Goal: Communication & Community: Answer question/provide support

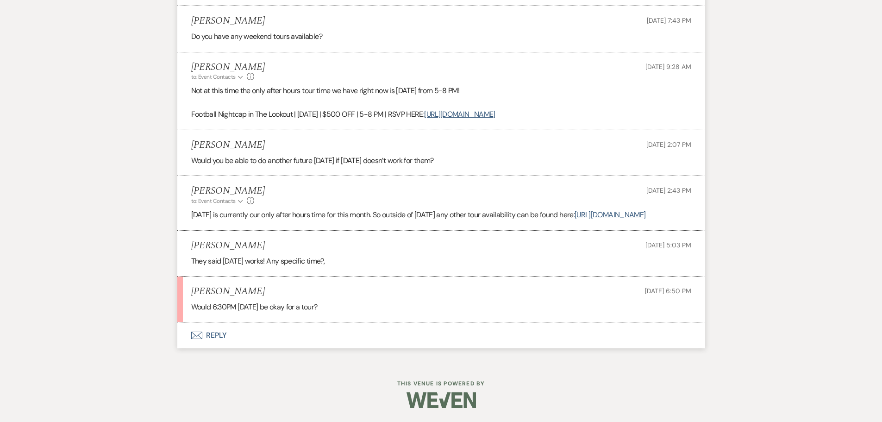
click at [219, 343] on button "Envelope Reply" at bounding box center [441, 335] width 528 height 26
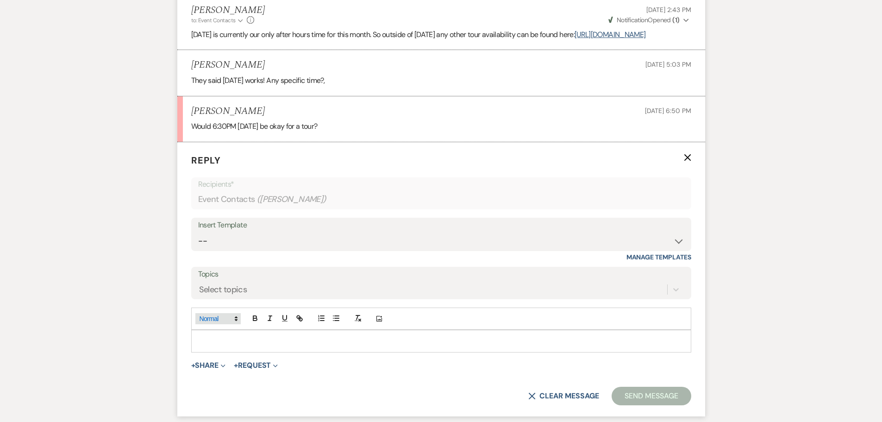
scroll to position [1128, 0]
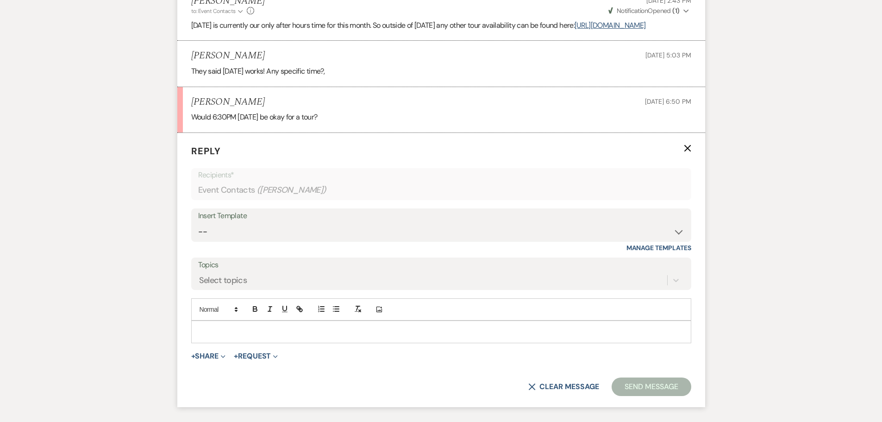
click at [238, 337] on p at bounding box center [441, 331] width 485 height 10
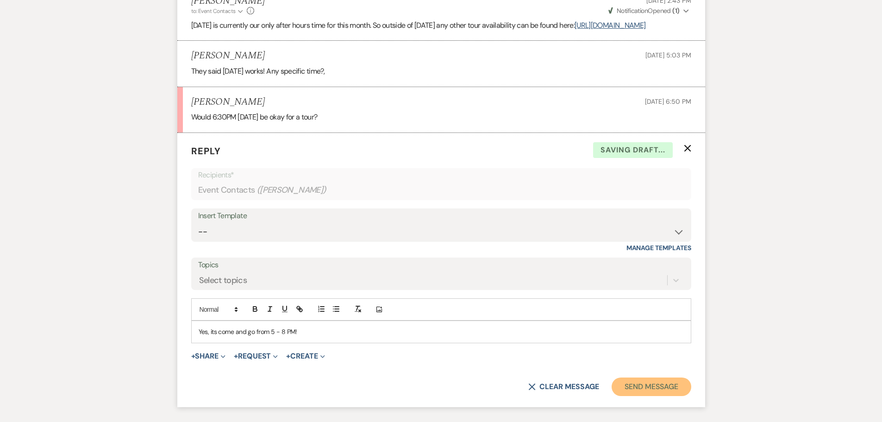
click at [631, 396] on button "Send Message" at bounding box center [651, 386] width 79 height 19
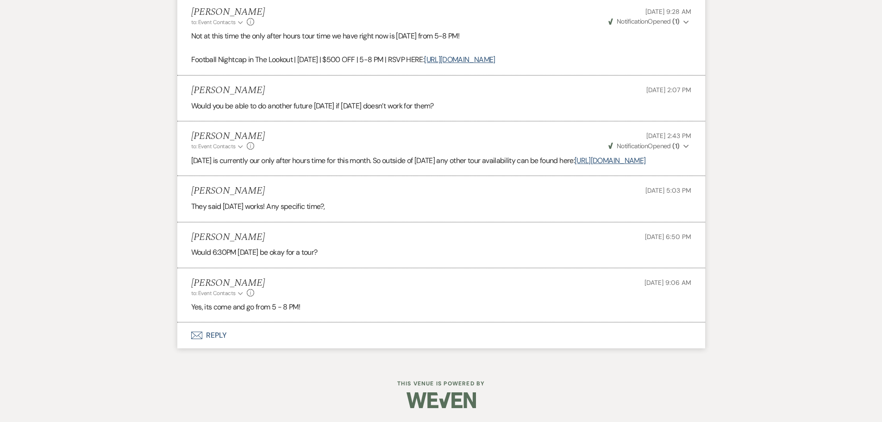
scroll to position [1005, 0]
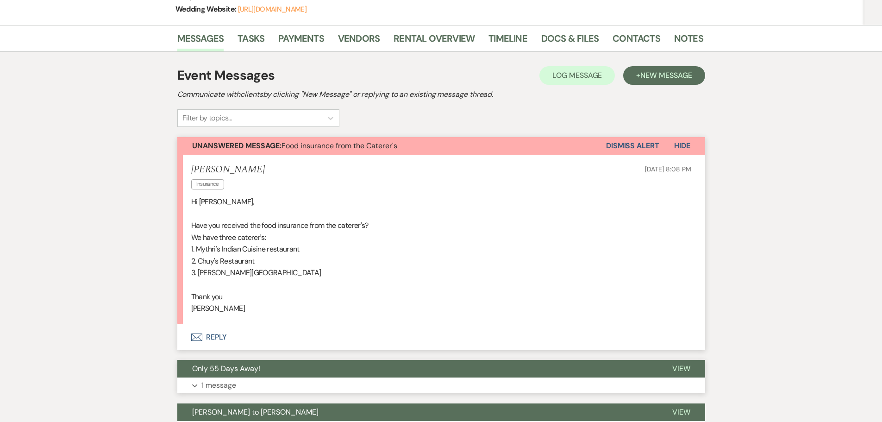
click at [224, 379] on p "1 message" at bounding box center [218, 385] width 35 height 12
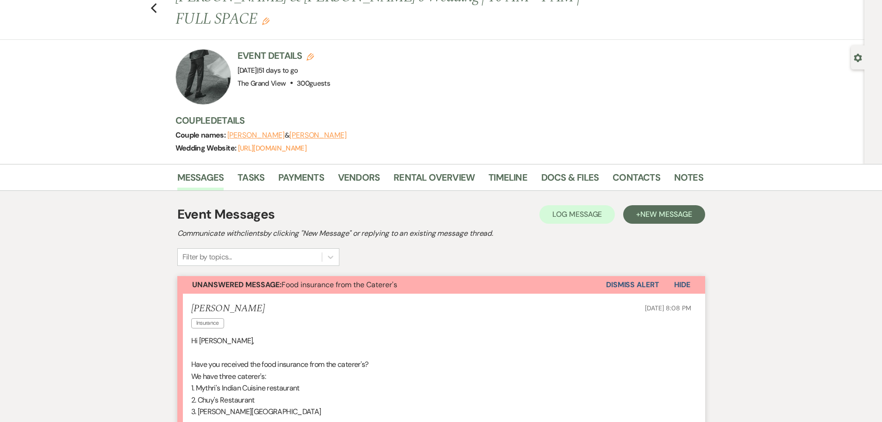
scroll to position [84, 0]
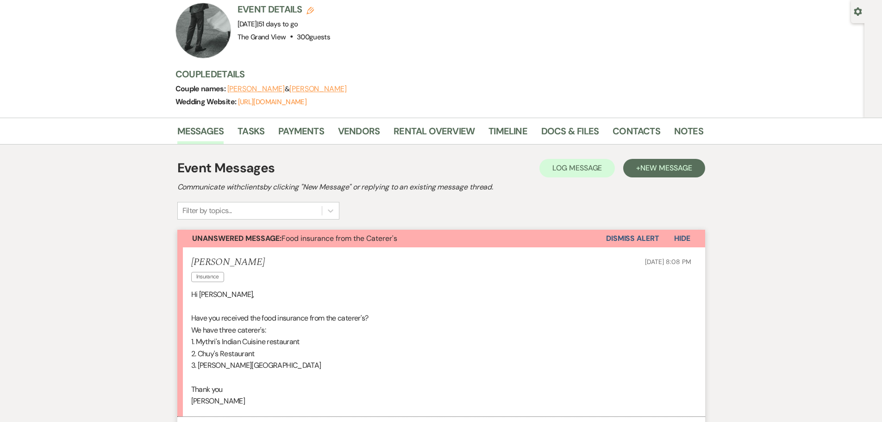
click at [206, 417] on button "Envelope Reply" at bounding box center [441, 430] width 528 height 26
click at [564, 124] on link "Docs & Files" at bounding box center [569, 134] width 57 height 20
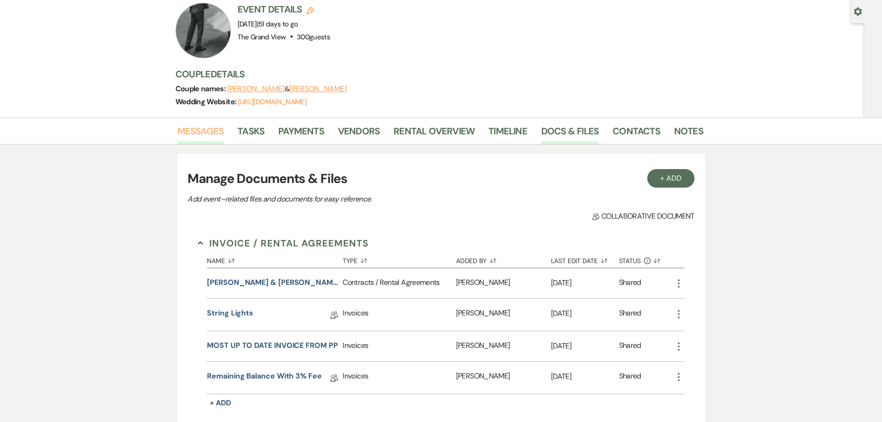
click at [218, 124] on link "Messages" at bounding box center [200, 134] width 47 height 20
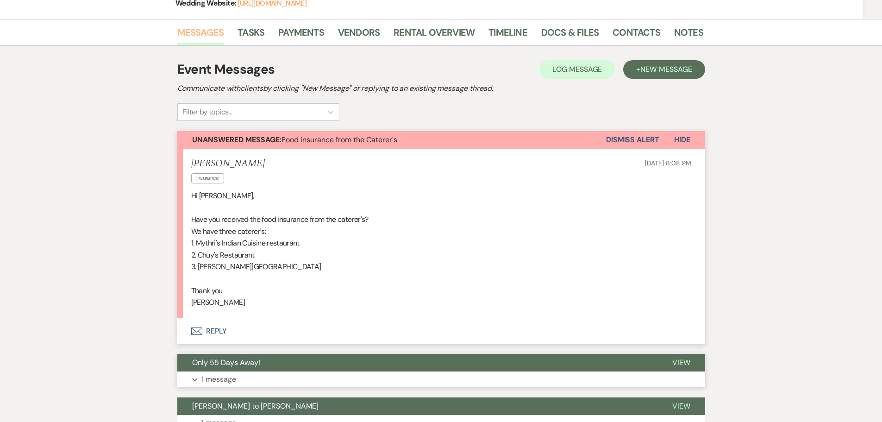
scroll to position [183, 0]
click at [218, 318] on button "Envelope Reply" at bounding box center [441, 331] width 528 height 26
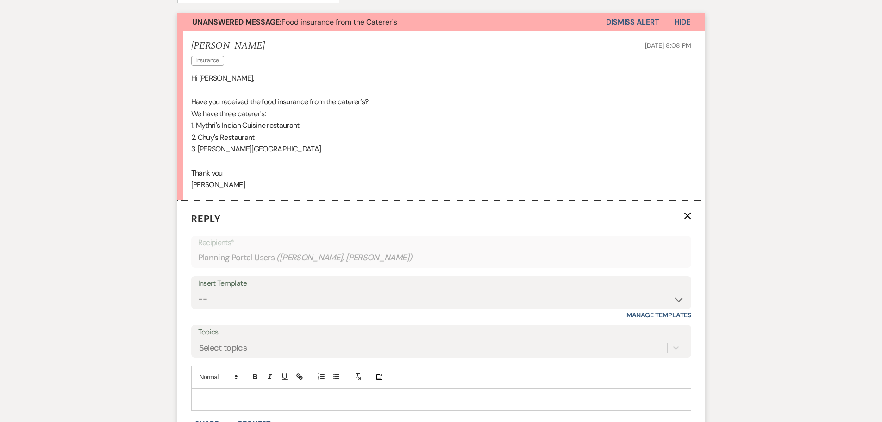
scroll to position [322, 0]
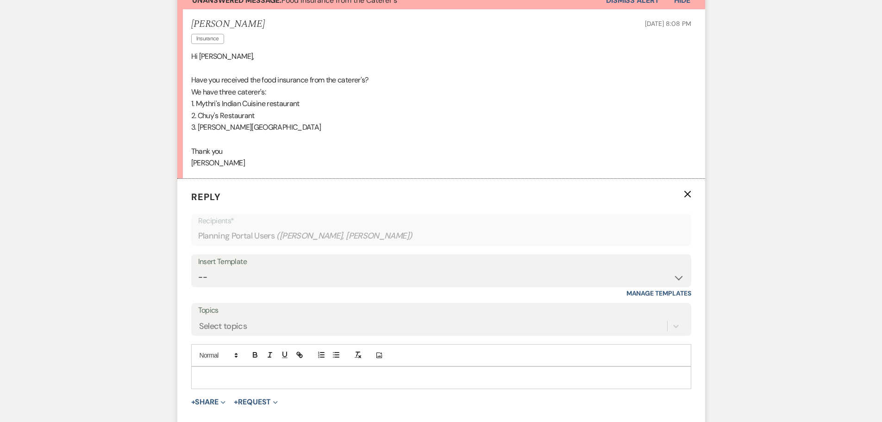
click at [248, 372] on p at bounding box center [441, 377] width 485 height 10
click at [237, 393] on p "I have not receveid insruance from any of the caterers." at bounding box center [441, 398] width 485 height 10
click at [264, 393] on p "I have not received insruance from any of the caterers." at bounding box center [441, 398] width 485 height 10
click at [338, 393] on p "I have not received insurance from any of the caterers." at bounding box center [441, 398] width 485 height 10
click at [376, 393] on p "I have not received insurance from any of the caterers." at bounding box center [441, 398] width 485 height 10
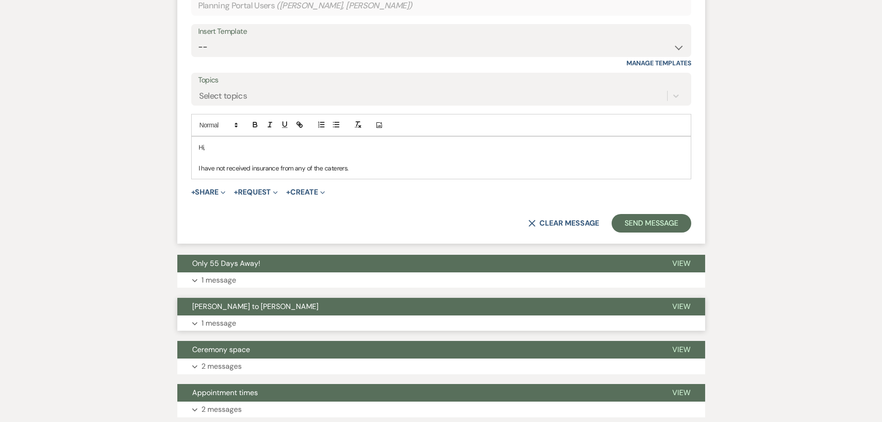
scroll to position [554, 0]
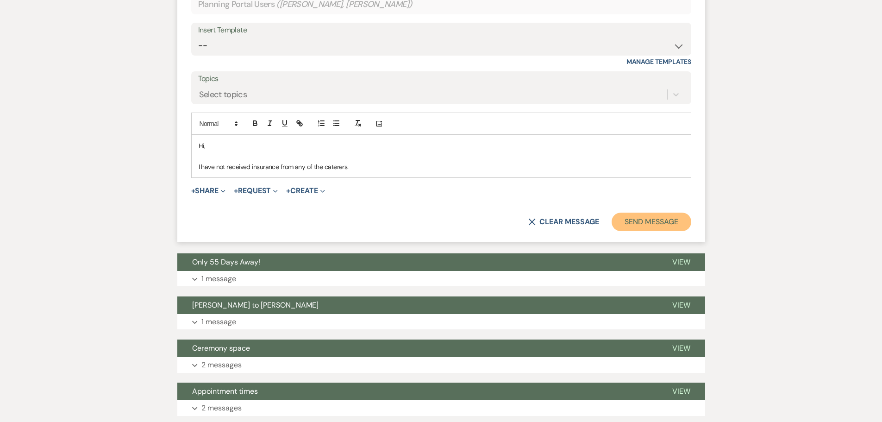
click at [667, 213] on button "Send Message" at bounding box center [651, 222] width 79 height 19
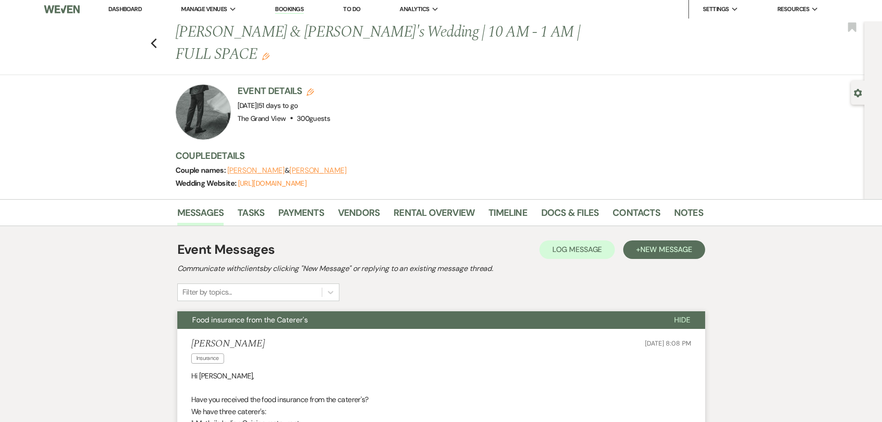
scroll to position [0, 0]
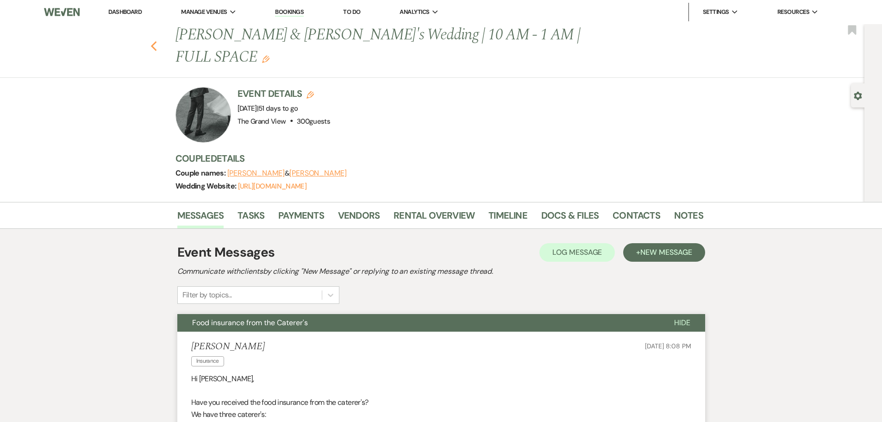
click at [157, 41] on icon "Previous" at bounding box center [153, 46] width 7 height 11
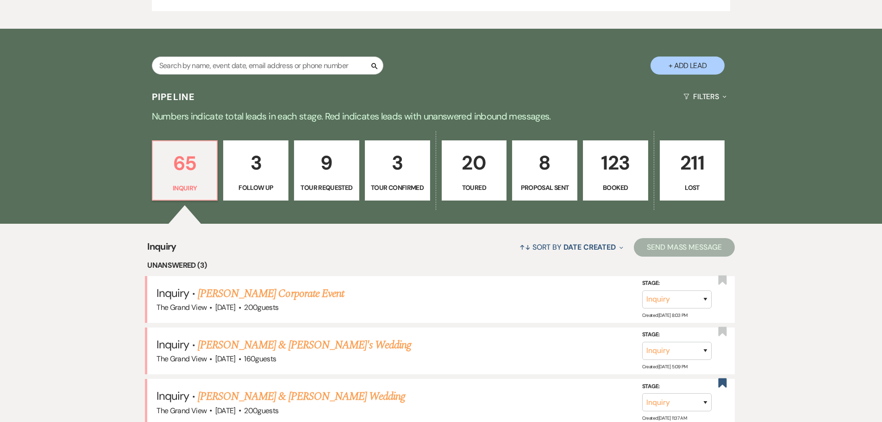
scroll to position [741, 0]
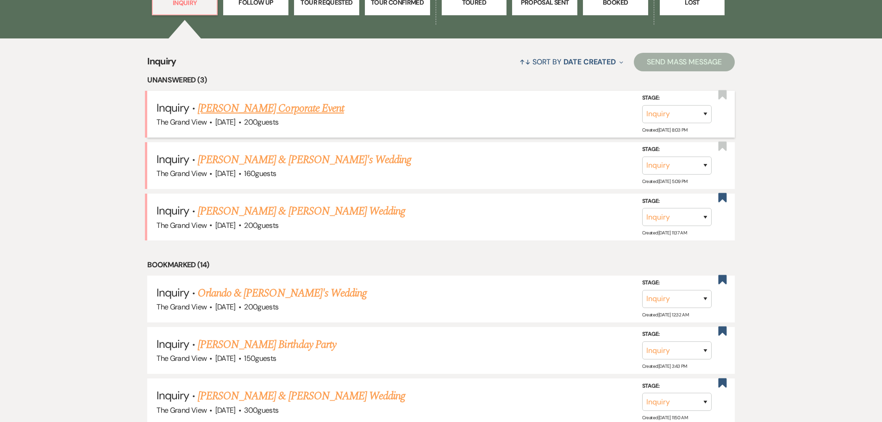
click at [274, 113] on link "[PERSON_NAME] Corporate Event" at bounding box center [271, 108] width 146 height 17
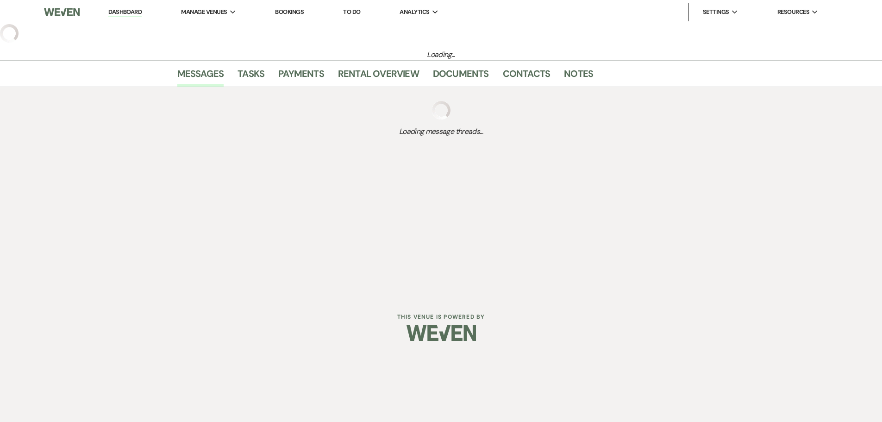
select select "5"
select select "9"
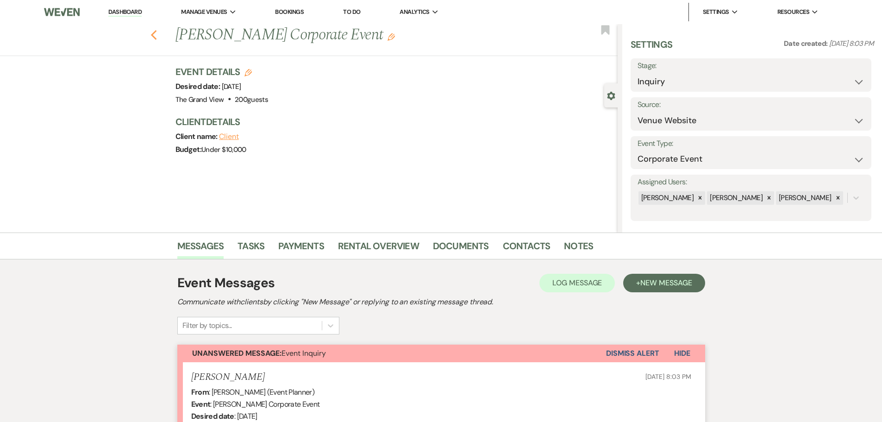
click at [156, 32] on use "button" at bounding box center [153, 35] width 6 height 10
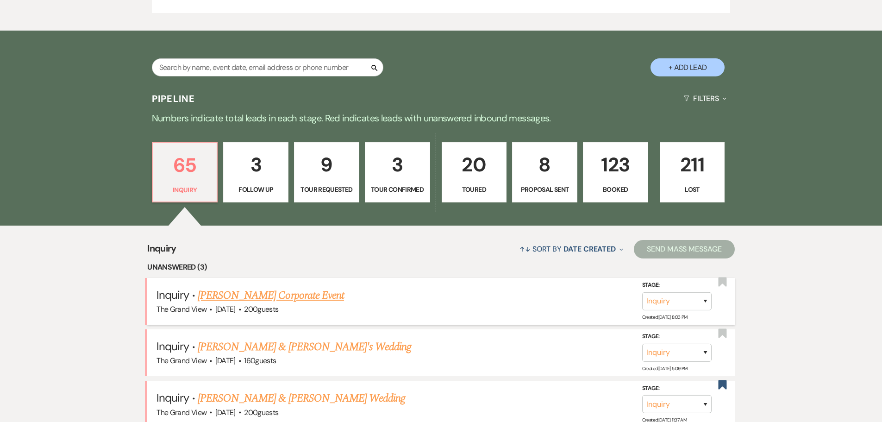
scroll to position [556, 0]
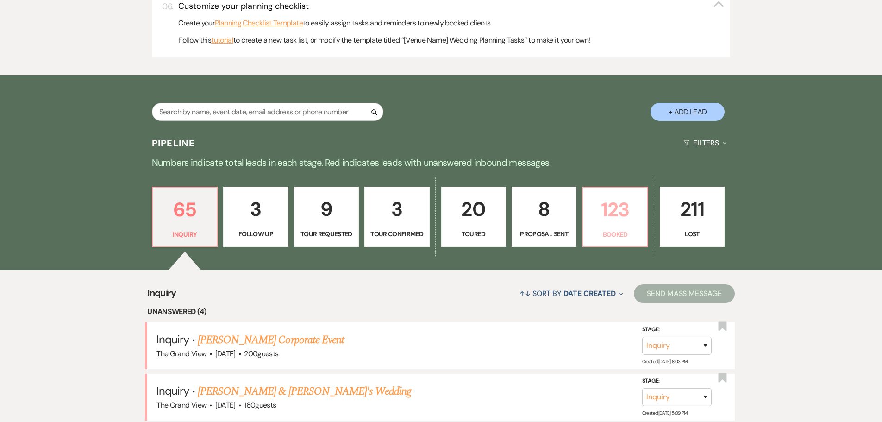
click at [634, 209] on p "123" at bounding box center [614, 209] width 53 height 31
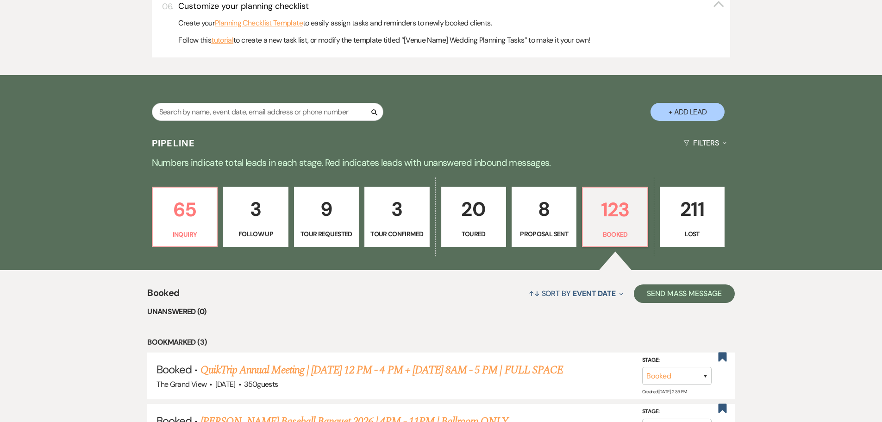
scroll to position [694, 0]
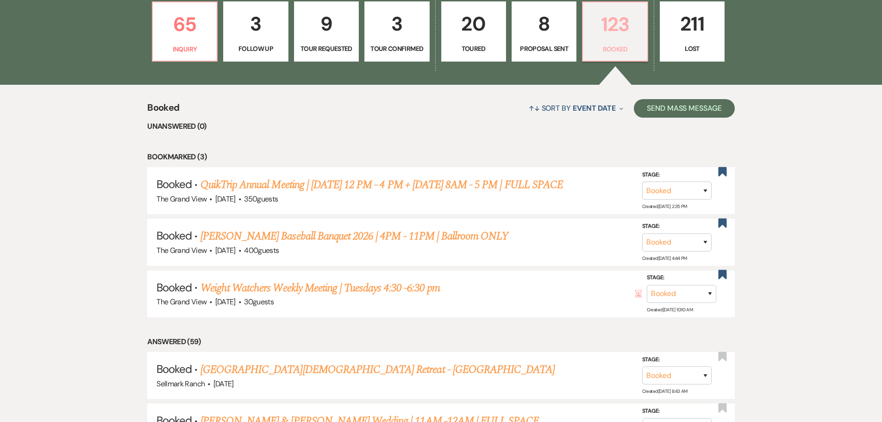
click at [593, 52] on p "Booked" at bounding box center [614, 49] width 53 height 10
click at [562, 51] on p "Proposal Sent" at bounding box center [544, 49] width 53 height 10
select select "6"
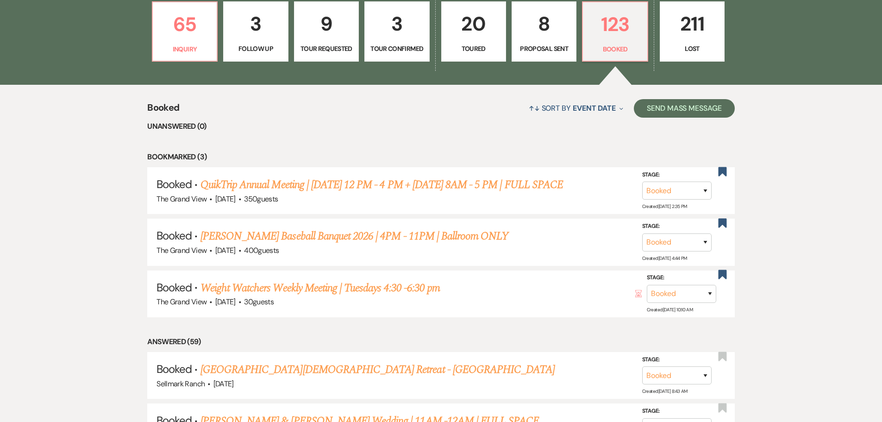
select select "6"
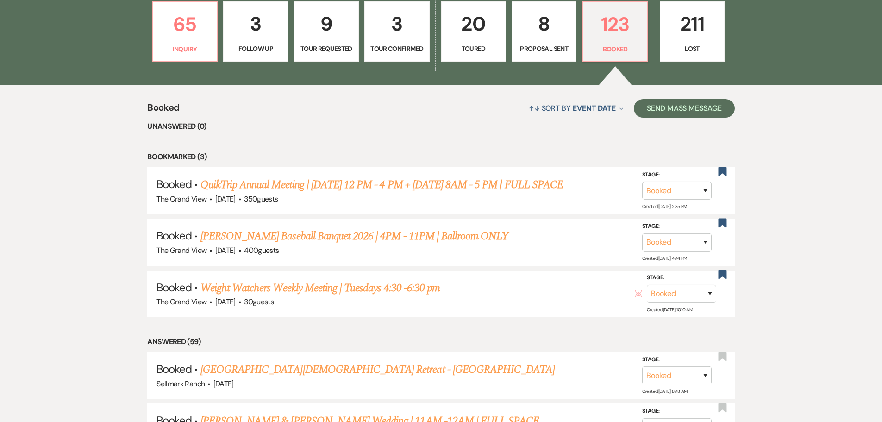
select select "6"
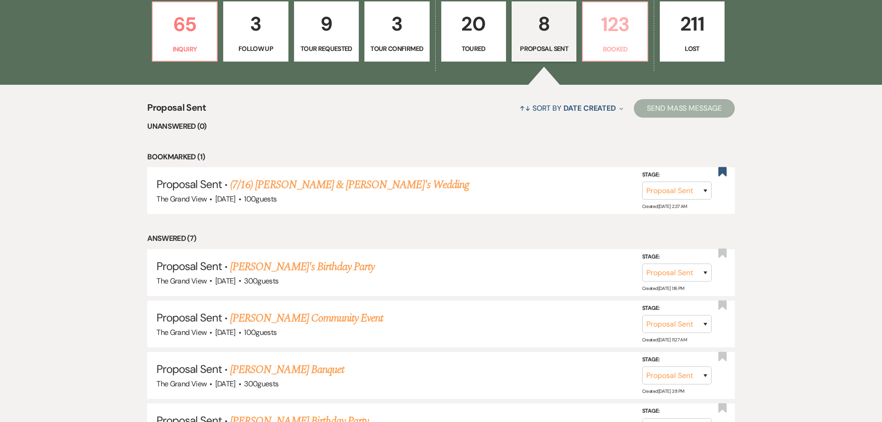
click at [591, 51] on p "Booked" at bounding box center [614, 49] width 53 height 10
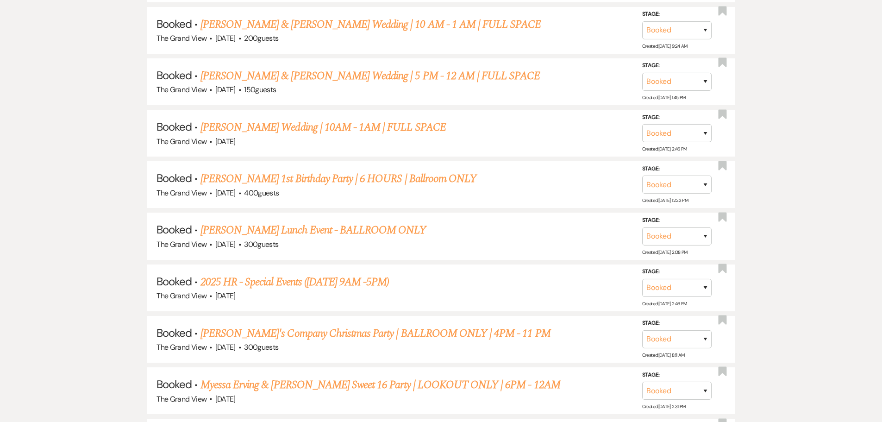
scroll to position [2268, 0]
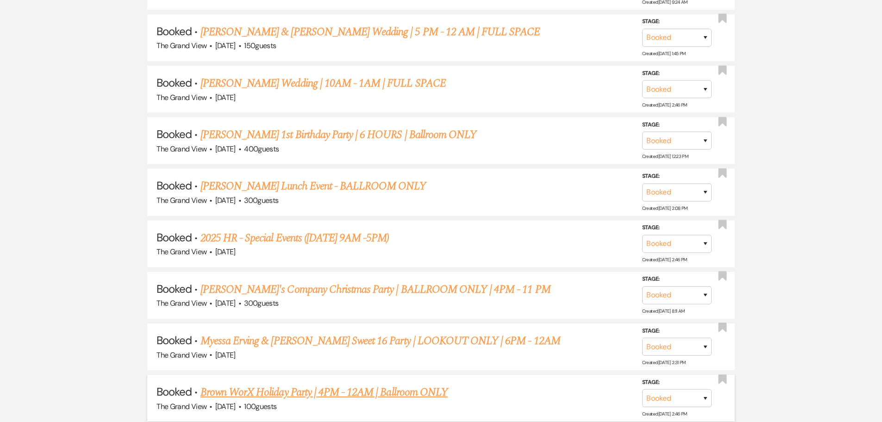
click at [311, 395] on link "Brown WorX Holiday Party | 4PM - 12AM | Ballroom ONLY" at bounding box center [323, 392] width 247 height 17
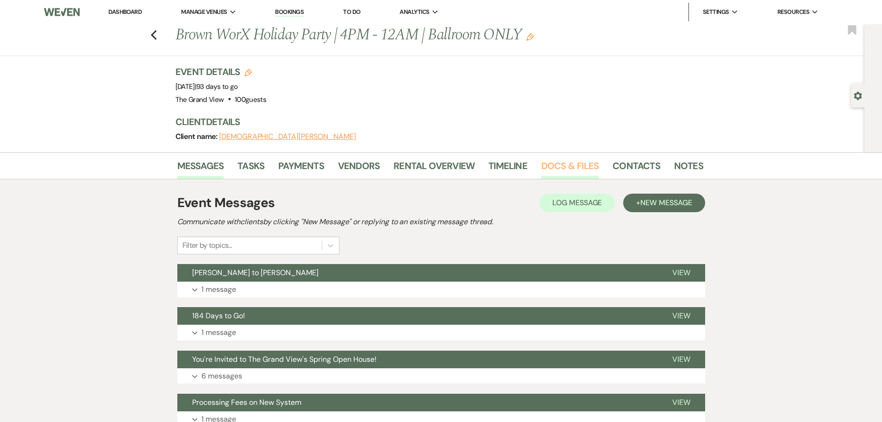
click at [556, 162] on link "Docs & Files" at bounding box center [569, 168] width 57 height 20
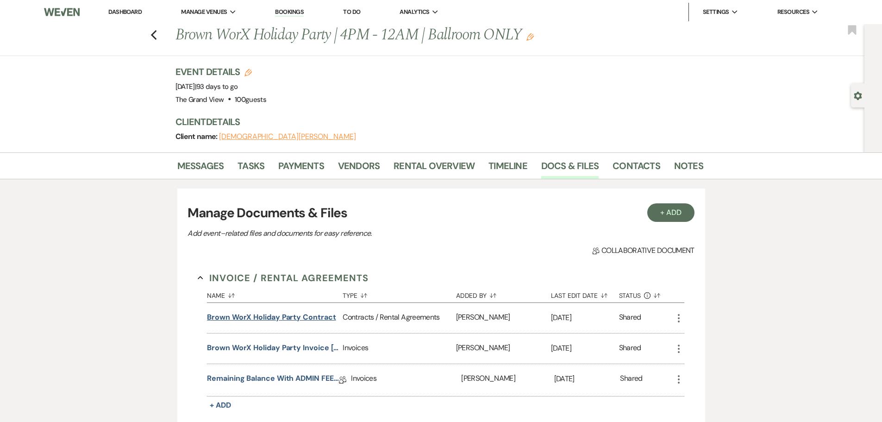
click at [322, 321] on button "Brown WorX Holiday Party Contract" at bounding box center [271, 317] width 129 height 11
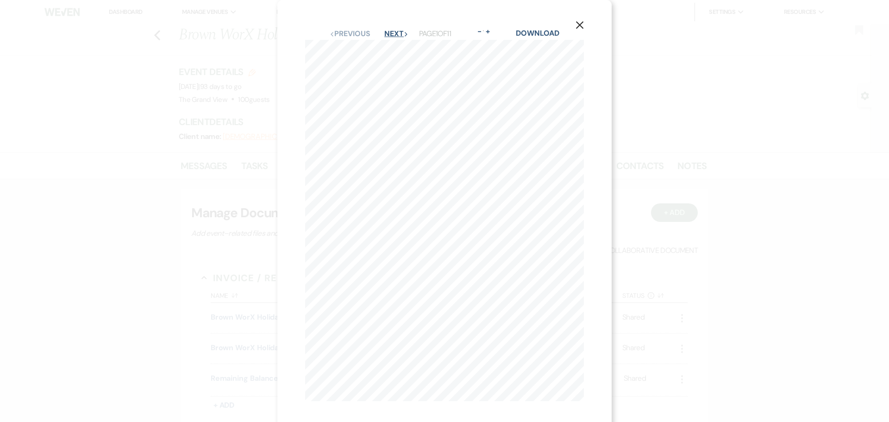
click at [389, 31] on button "Next Next" at bounding box center [396, 33] width 24 height 7
drag, startPoint x: 578, startPoint y: 25, endPoint x: 413, endPoint y: 25, distance: 165.7
click at [578, 25] on icon "X" at bounding box center [579, 25] width 8 height 8
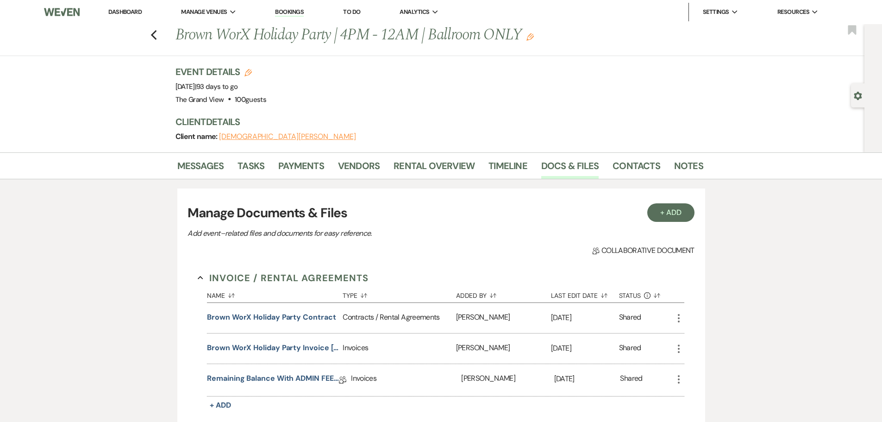
click at [136, 13] on link "Dashboard" at bounding box center [124, 12] width 33 height 8
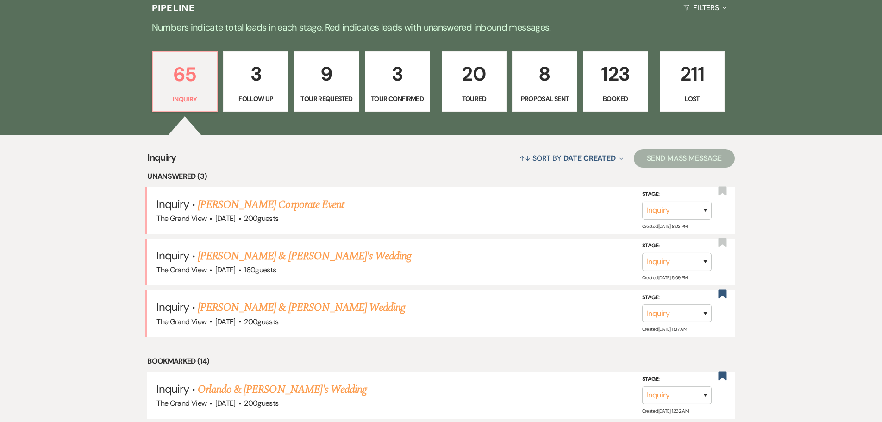
scroll to position [741, 0]
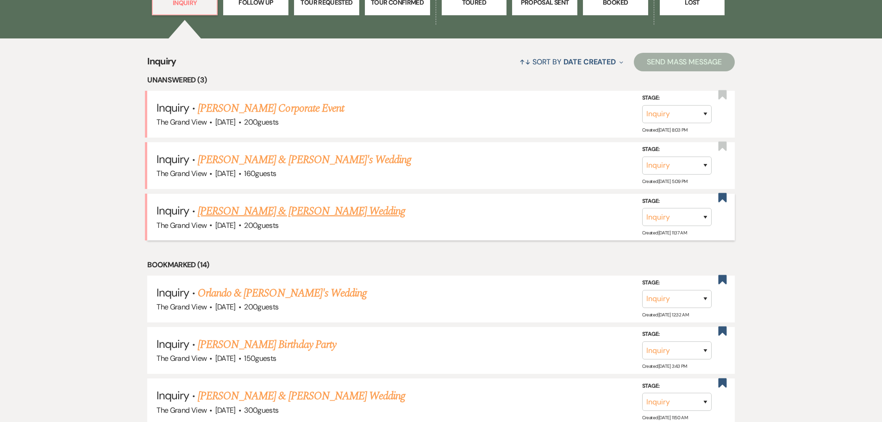
click at [315, 214] on link "[PERSON_NAME] & [PERSON_NAME] Wedding" at bounding box center [301, 211] width 207 height 17
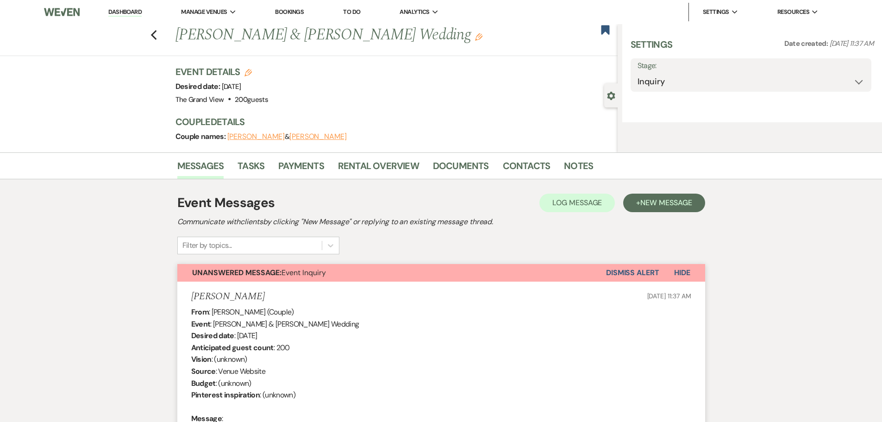
select select "5"
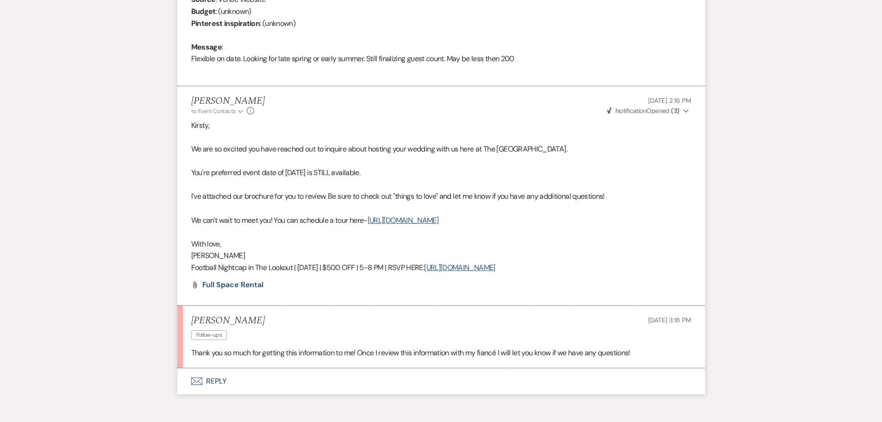
scroll to position [498, 0]
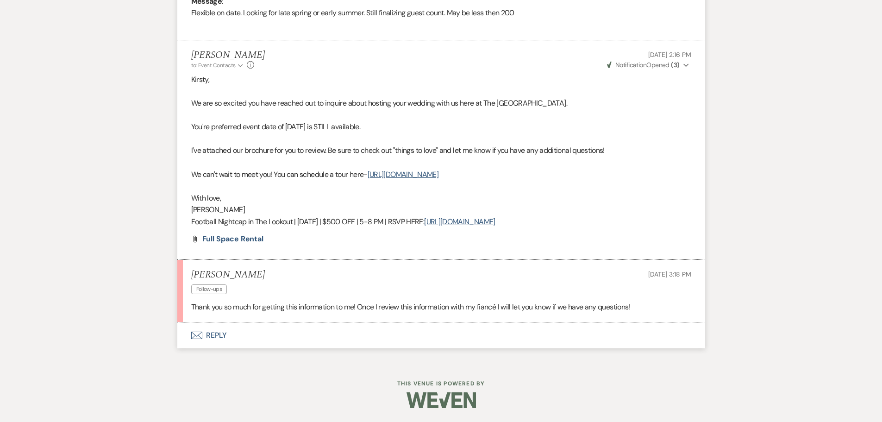
click at [208, 335] on button "Envelope Reply" at bounding box center [441, 335] width 528 height 26
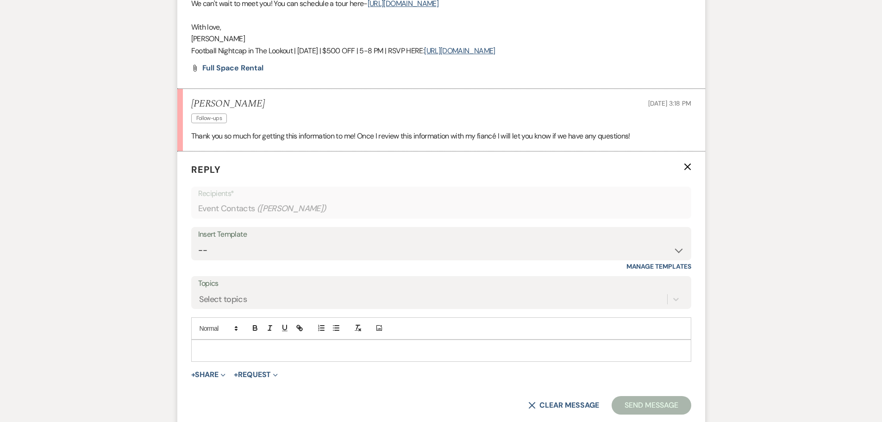
scroll to position [675, 0]
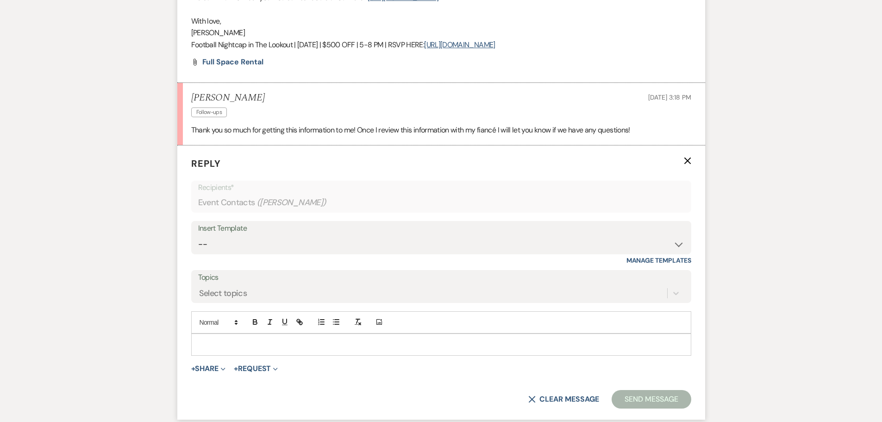
click at [213, 345] on p at bounding box center [441, 344] width 485 height 10
click at [645, 391] on button "Send Message" at bounding box center [651, 399] width 79 height 19
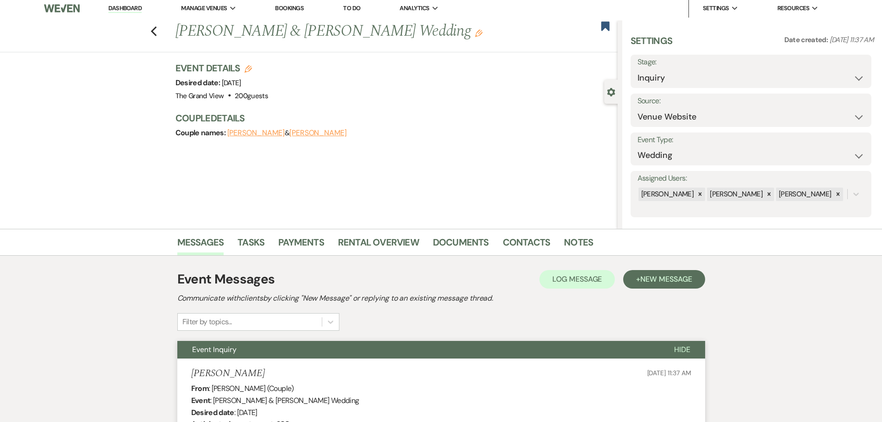
scroll to position [0, 0]
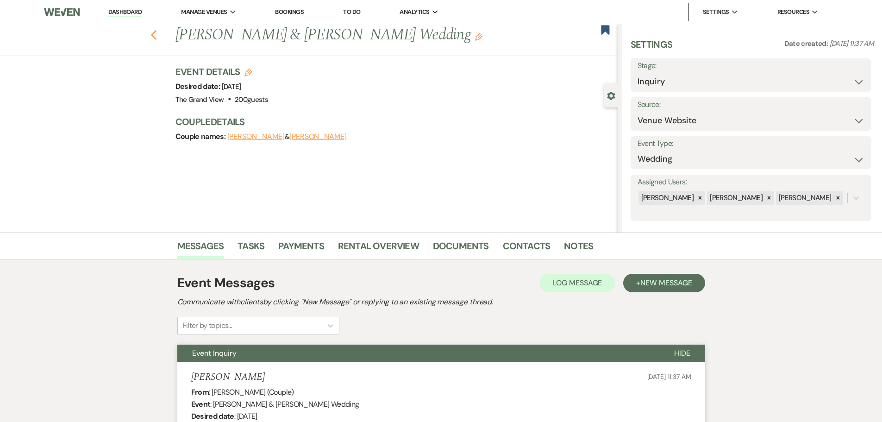
click at [155, 30] on icon "Previous" at bounding box center [153, 35] width 7 height 11
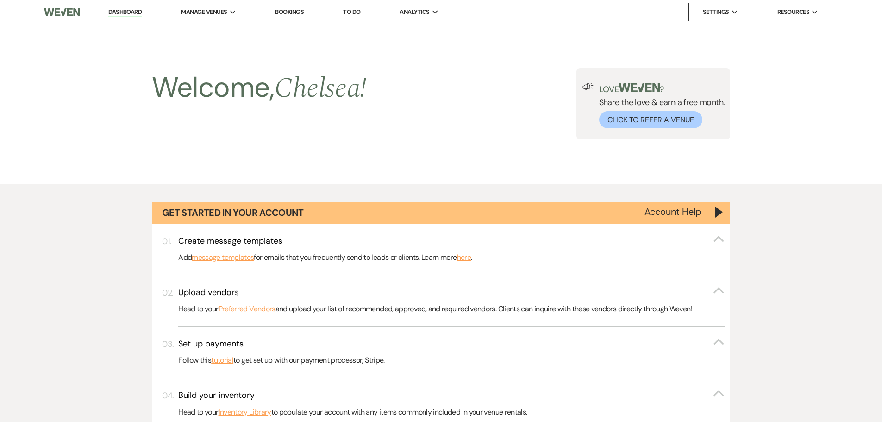
scroll to position [741, 0]
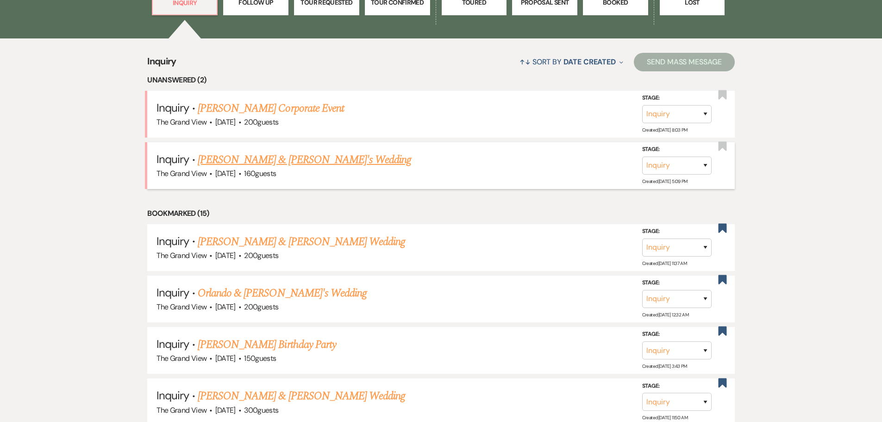
click at [230, 156] on link "[PERSON_NAME] & [PERSON_NAME]'s Wedding" at bounding box center [305, 159] width 214 height 17
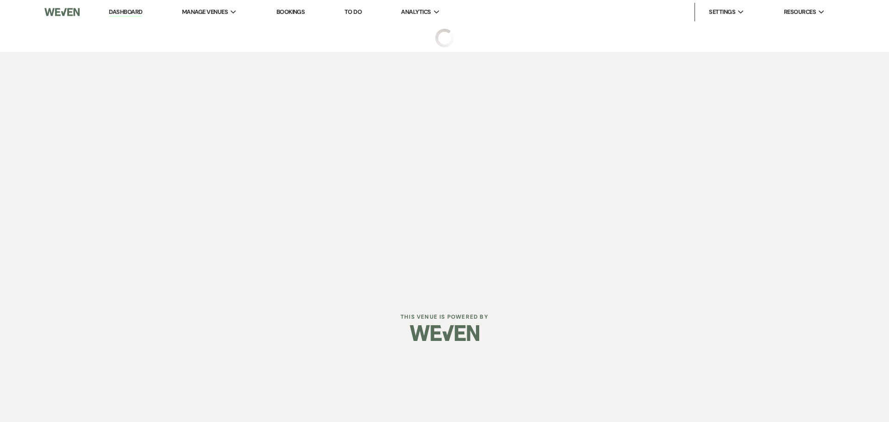
select select "5"
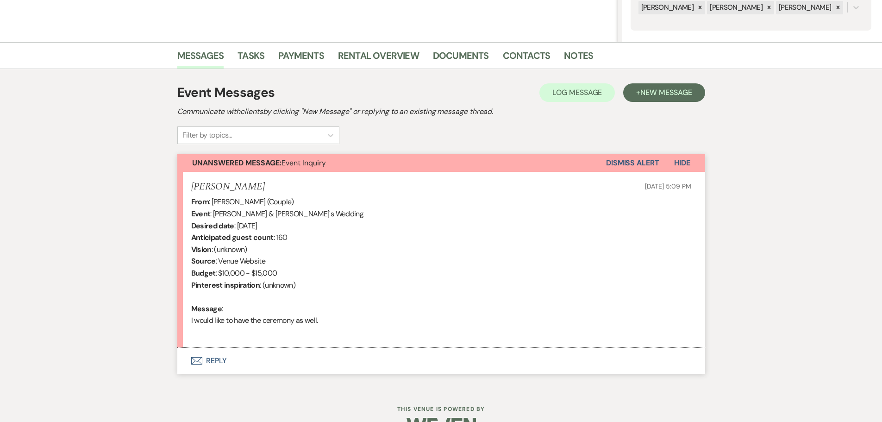
scroll to position [216, 0]
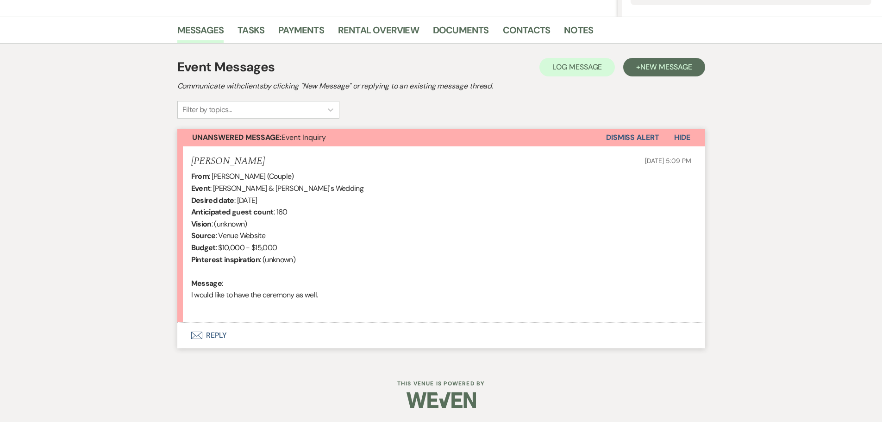
click at [210, 336] on button "Envelope Reply" at bounding box center [441, 335] width 528 height 26
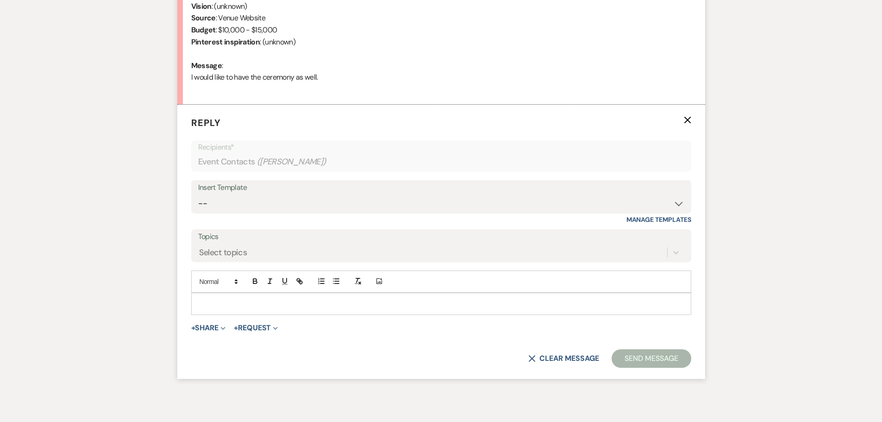
scroll to position [464, 0]
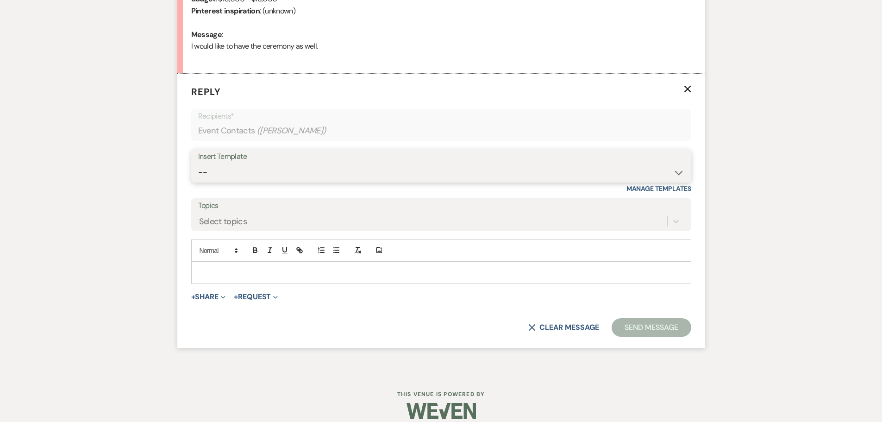
click at [302, 165] on select "-- Weven Planning Portal Introduction (Booked Events) Initial Inquiry Response …" at bounding box center [441, 172] width 486 height 18
select select "5070"
click at [198, 163] on select "-- Weven Planning Portal Introduction (Booked Events) Initial Inquiry Response …" at bounding box center [441, 172] width 486 height 18
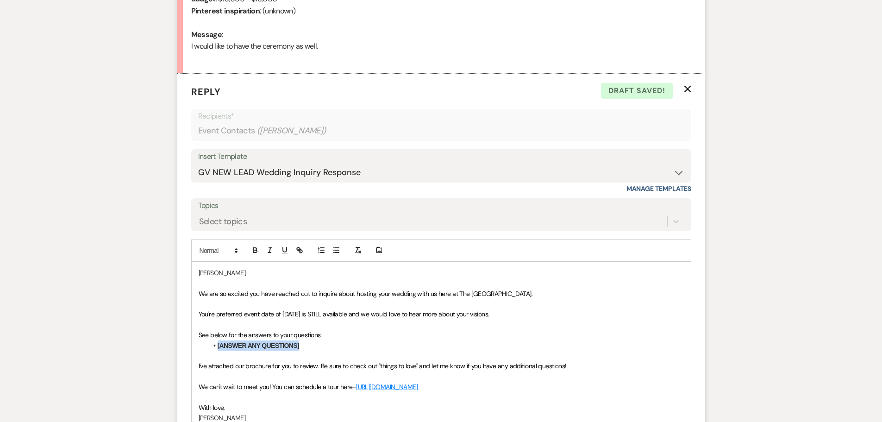
drag, startPoint x: 315, startPoint y: 344, endPoint x: 213, endPoint y: 350, distance: 102.0
click at [213, 350] on li "[ANSWER ANY QUESTIONS]" at bounding box center [446, 345] width 476 height 10
drag, startPoint x: 635, startPoint y: 348, endPoint x: 390, endPoint y: 342, distance: 245.5
click at [390, 342] on li "We do have several ceremony options feel free to see those here: [URL][DOMAIN_N…" at bounding box center [446, 345] width 476 height 10
click at [298, 251] on icon "button" at bounding box center [299, 250] width 8 height 8
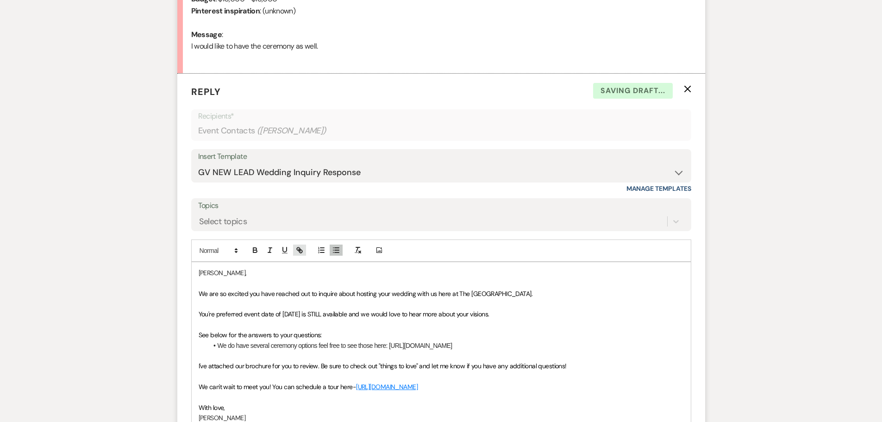
type input "[URL][DOMAIN_NAME]"
click at [569, 363] on link at bounding box center [564, 362] width 20 height 7
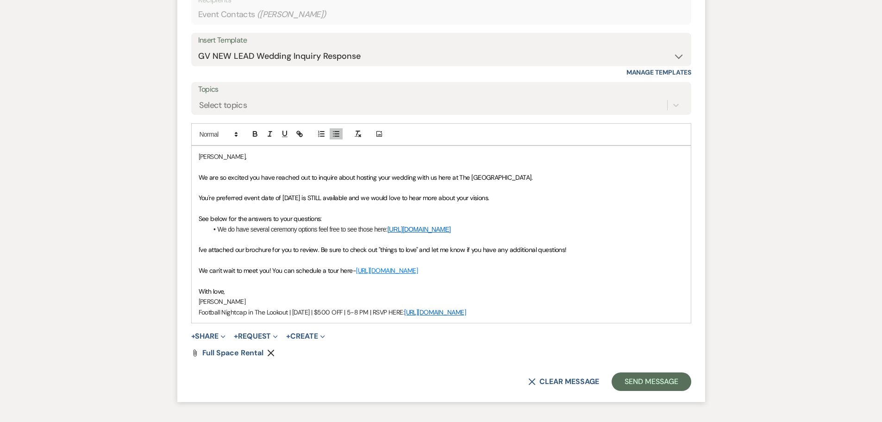
scroll to position [603, 0]
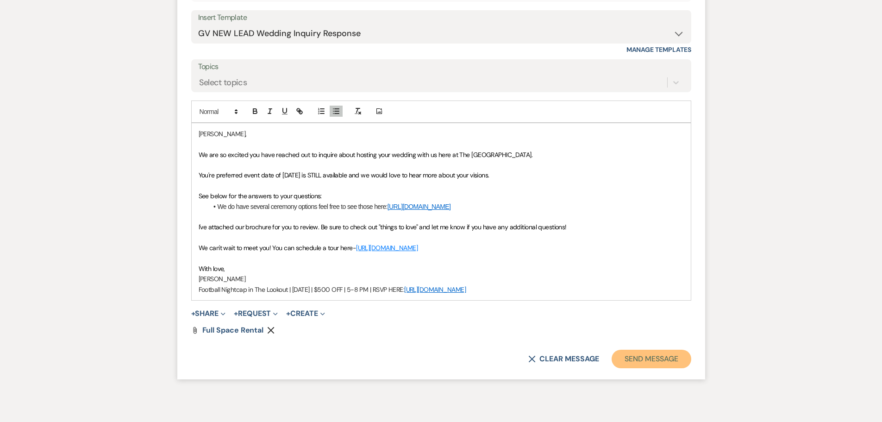
click at [643, 361] on button "Send Message" at bounding box center [651, 359] width 79 height 19
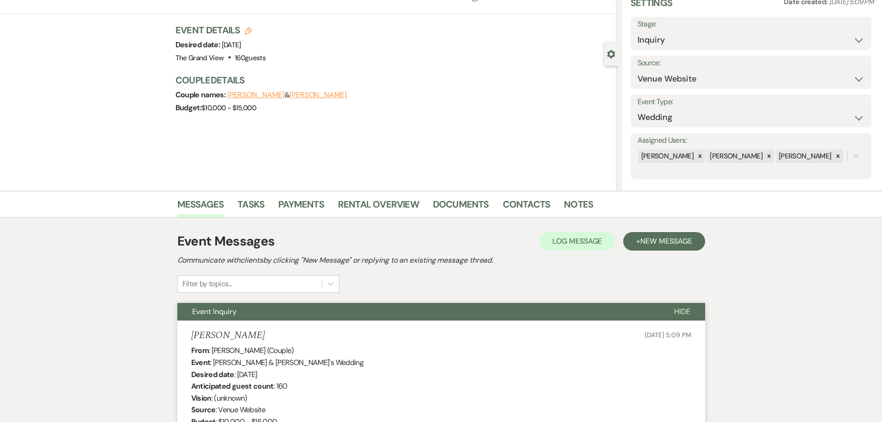
scroll to position [0, 0]
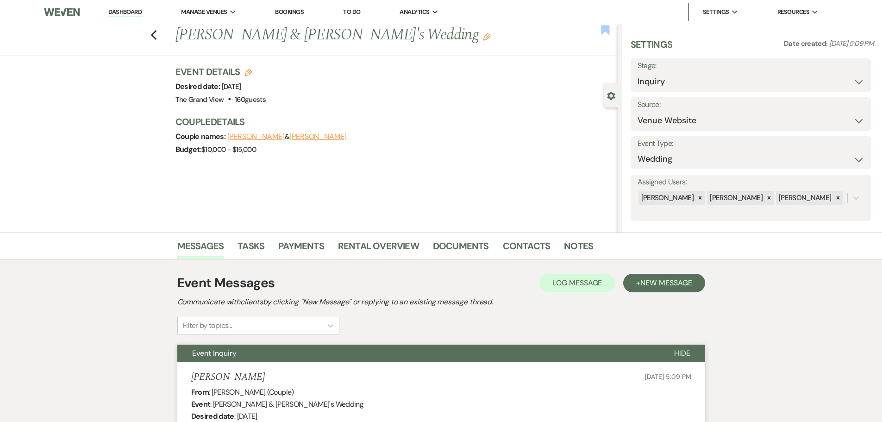
click at [603, 29] on use "button" at bounding box center [605, 29] width 8 height 9
click at [154, 35] on use "button" at bounding box center [153, 35] width 6 height 10
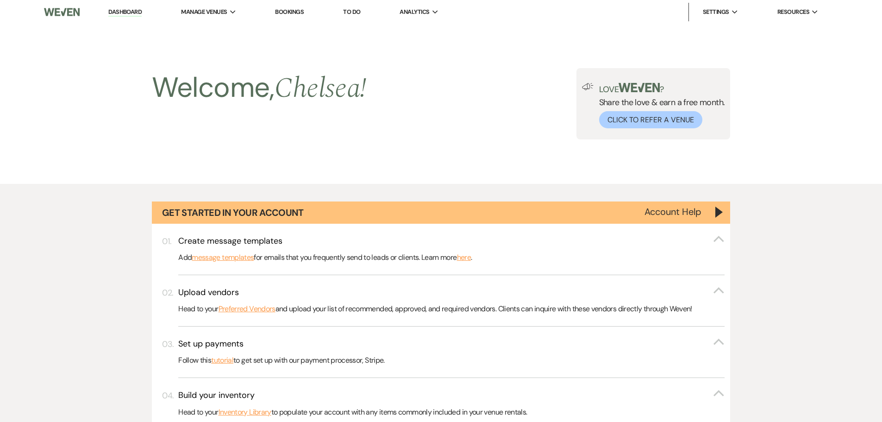
scroll to position [741, 0]
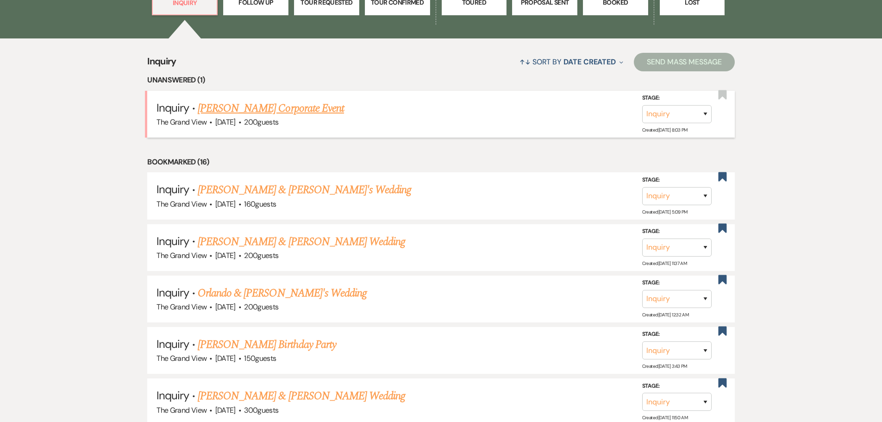
click at [271, 112] on link "[PERSON_NAME] Corporate Event" at bounding box center [271, 108] width 146 height 17
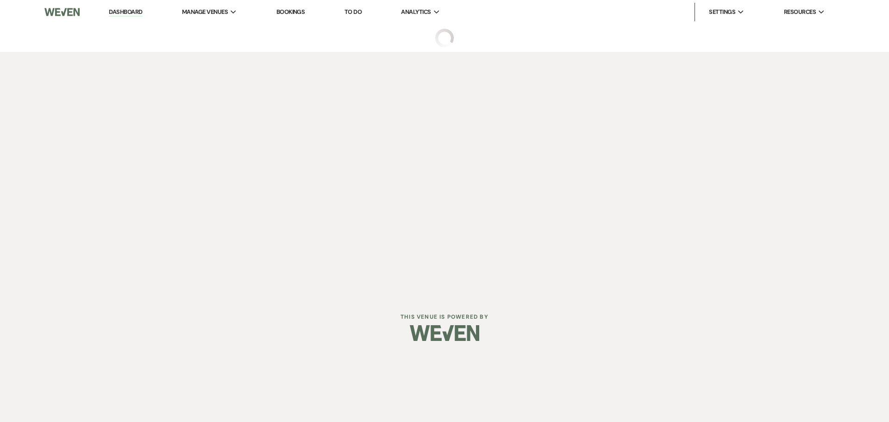
select select "5"
select select "9"
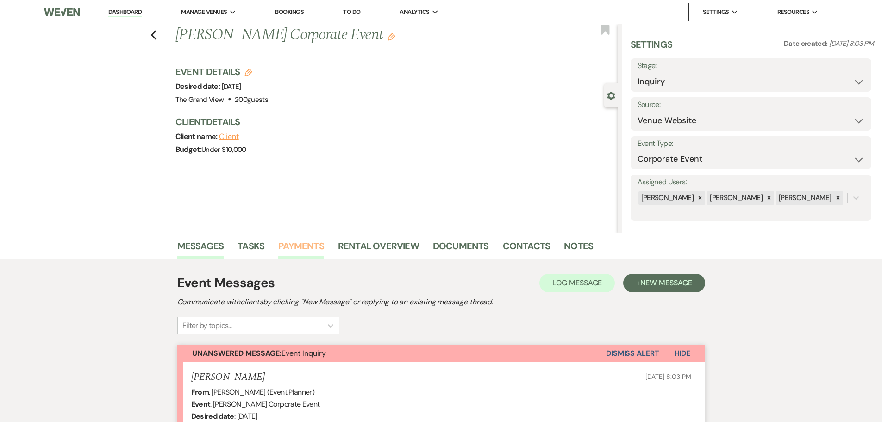
scroll to position [216, 0]
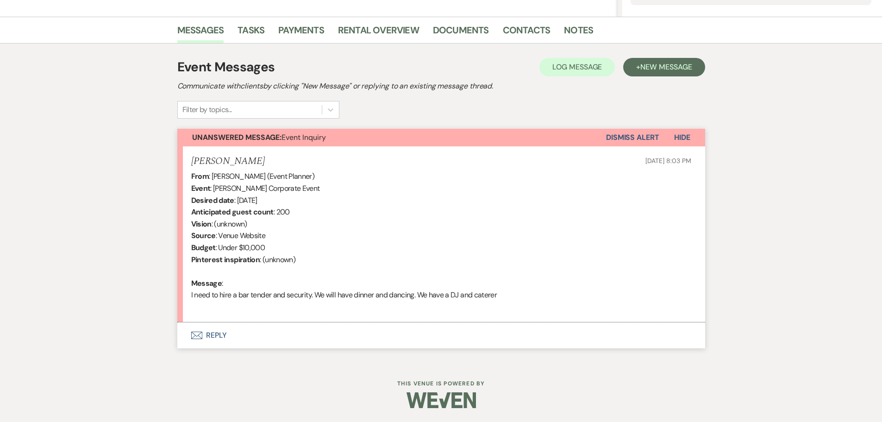
click at [211, 343] on button "Envelope Reply" at bounding box center [441, 335] width 528 height 26
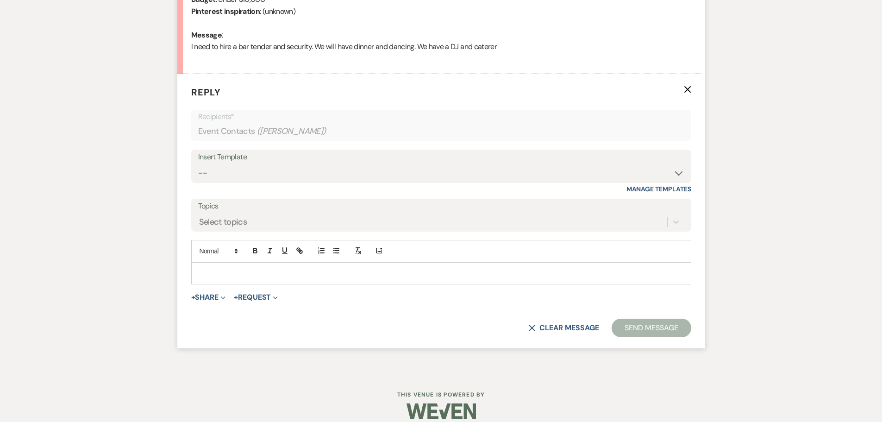
scroll to position [464, 0]
